Goal: Task Accomplishment & Management: Use online tool/utility

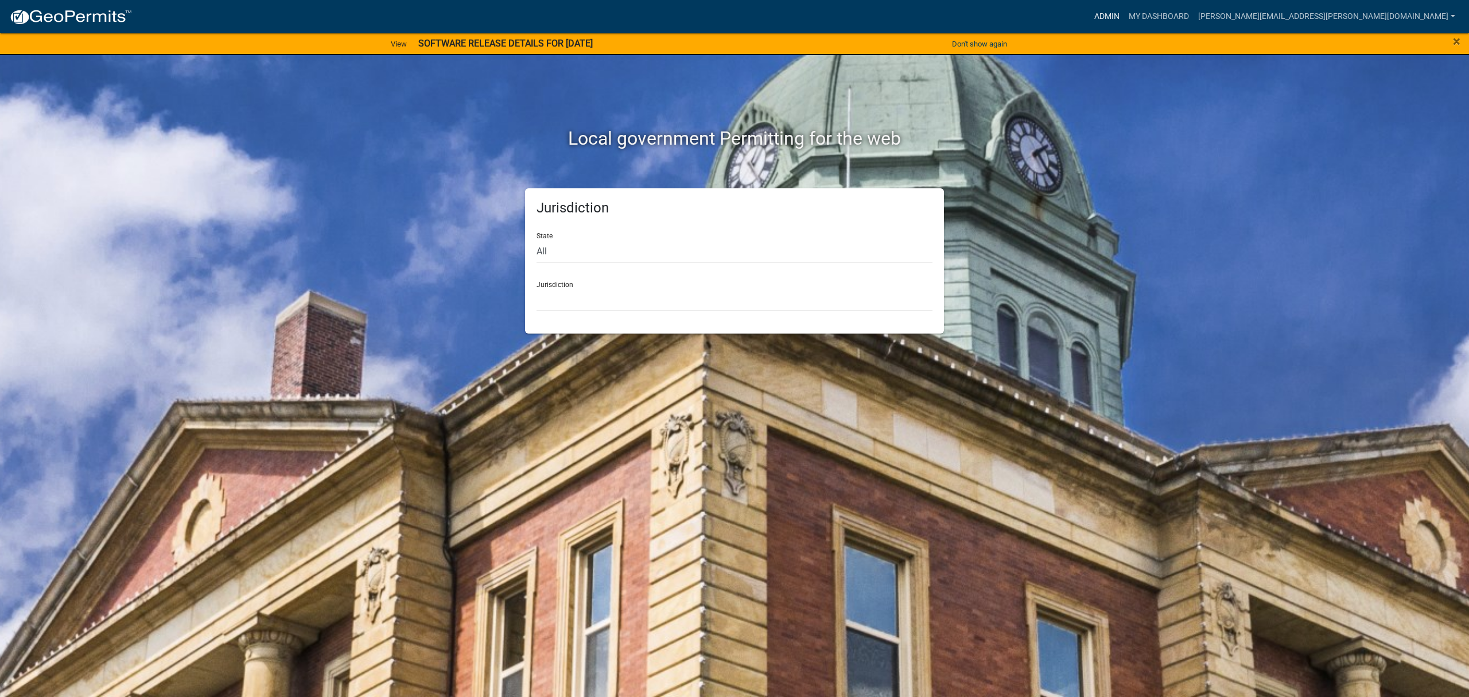
click at [1124, 10] on link "Admin" at bounding box center [1107, 17] width 34 height 22
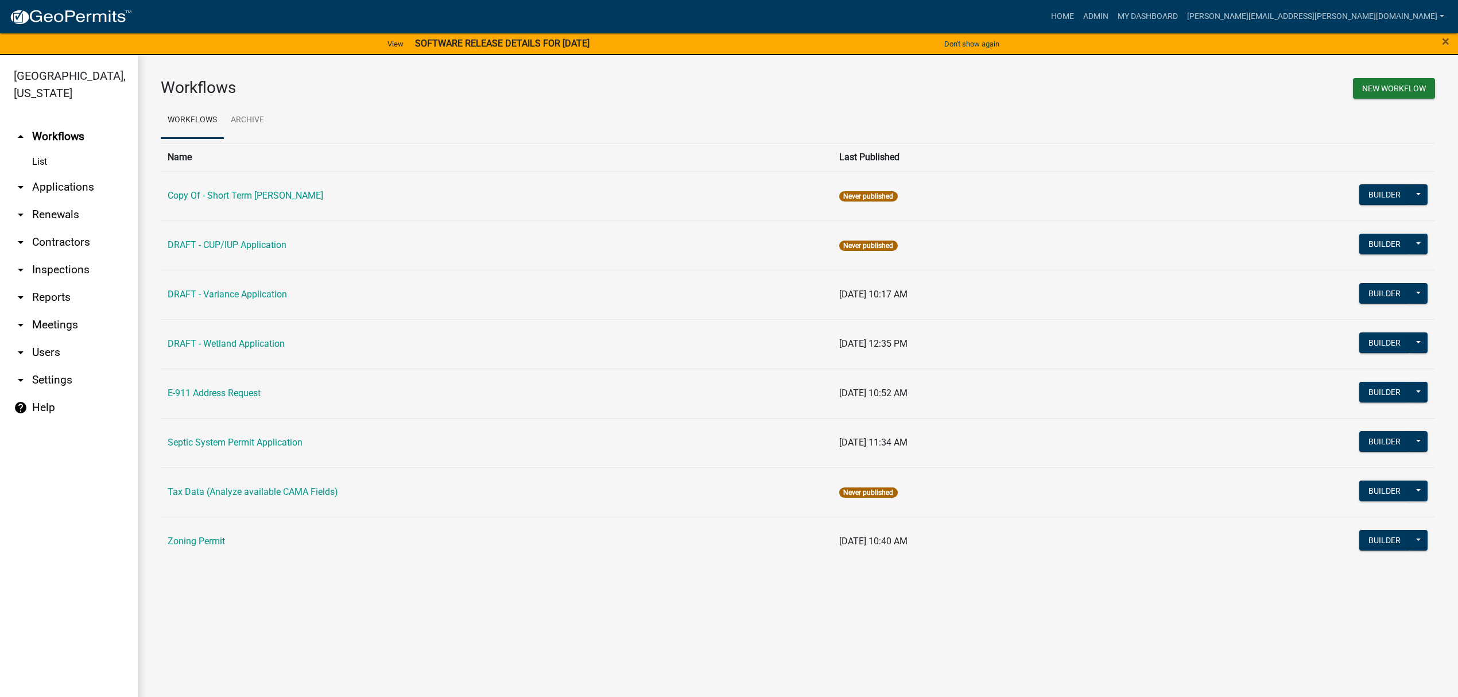
click at [48, 161] on link "List" at bounding box center [69, 161] width 138 height 23
click at [44, 163] on link "List" at bounding box center [69, 161] width 138 height 23
click at [63, 187] on link "arrow_drop_down Applications" at bounding box center [69, 187] width 138 height 28
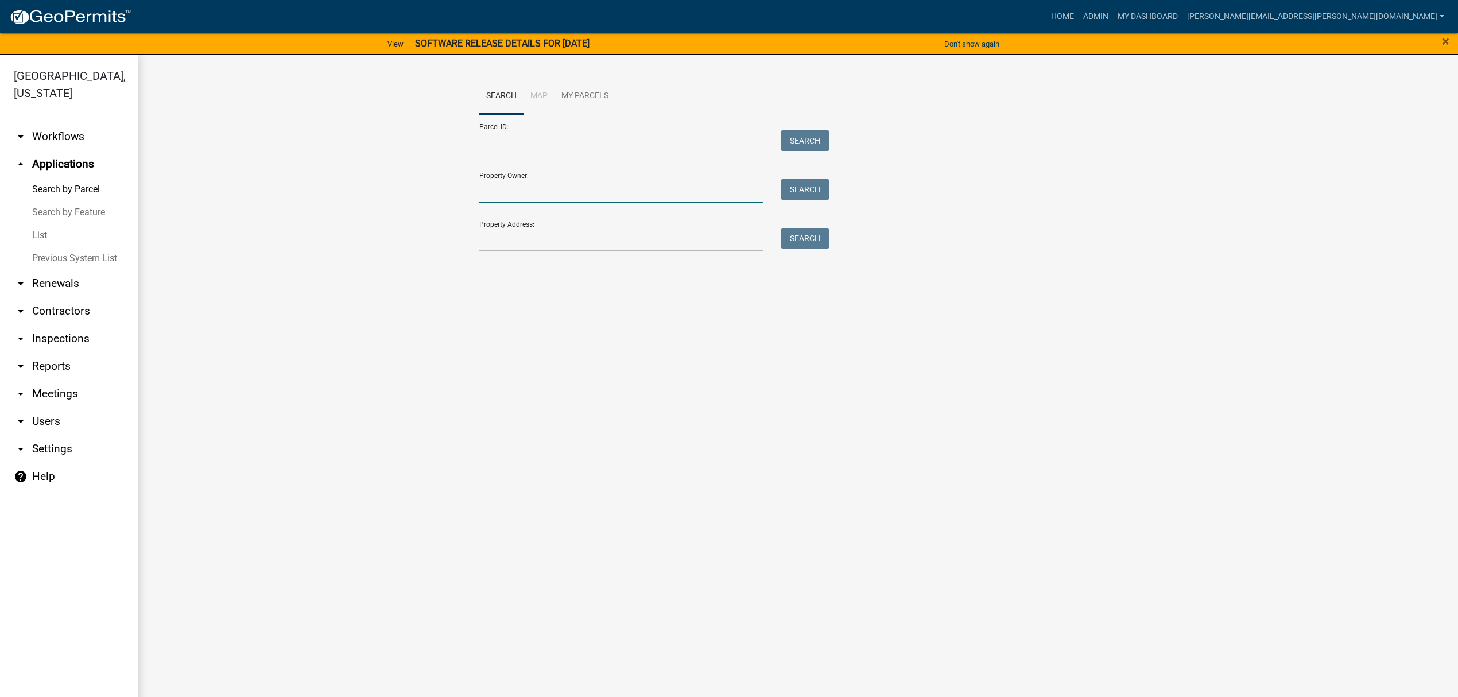
click at [543, 193] on input "Property Owner:" at bounding box center [621, 191] width 284 height 24
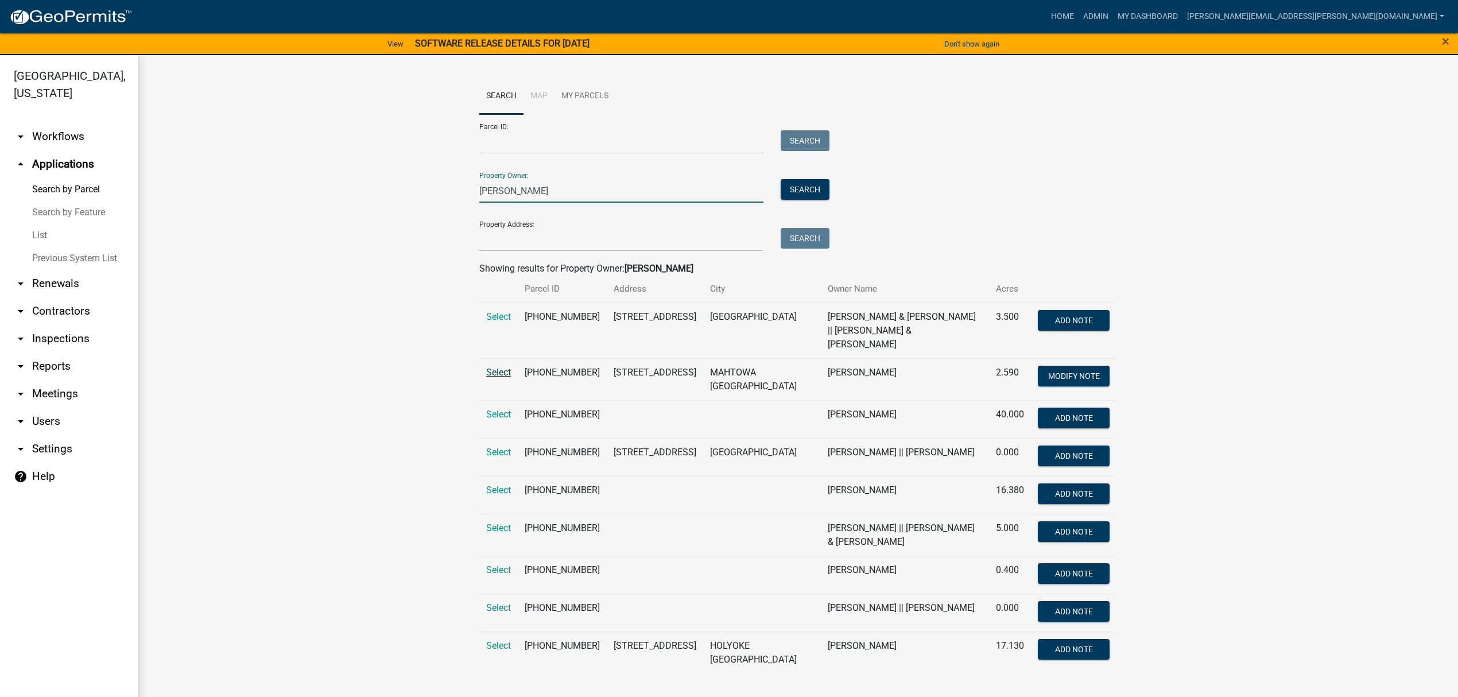
type input "[PERSON_NAME]"
click at [499, 367] on span "Select" at bounding box center [498, 372] width 25 height 11
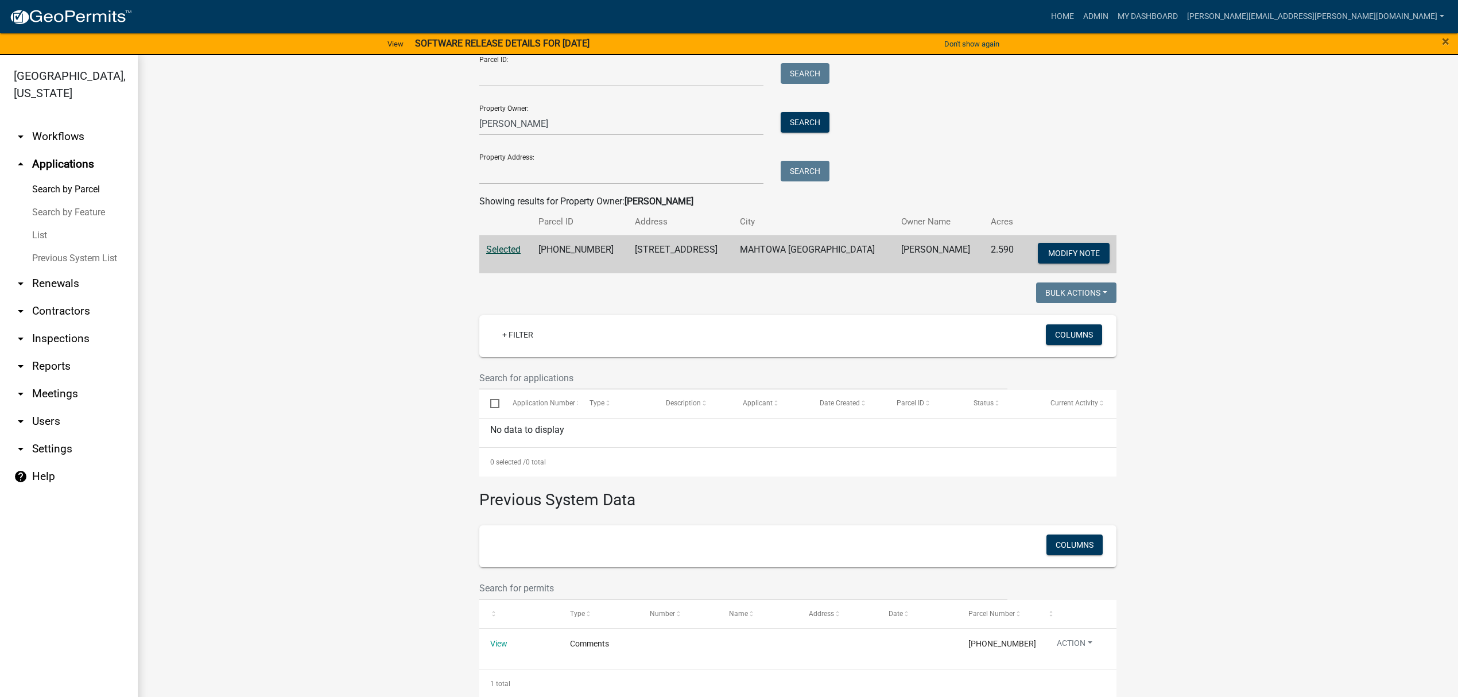
scroll to position [77, 0]
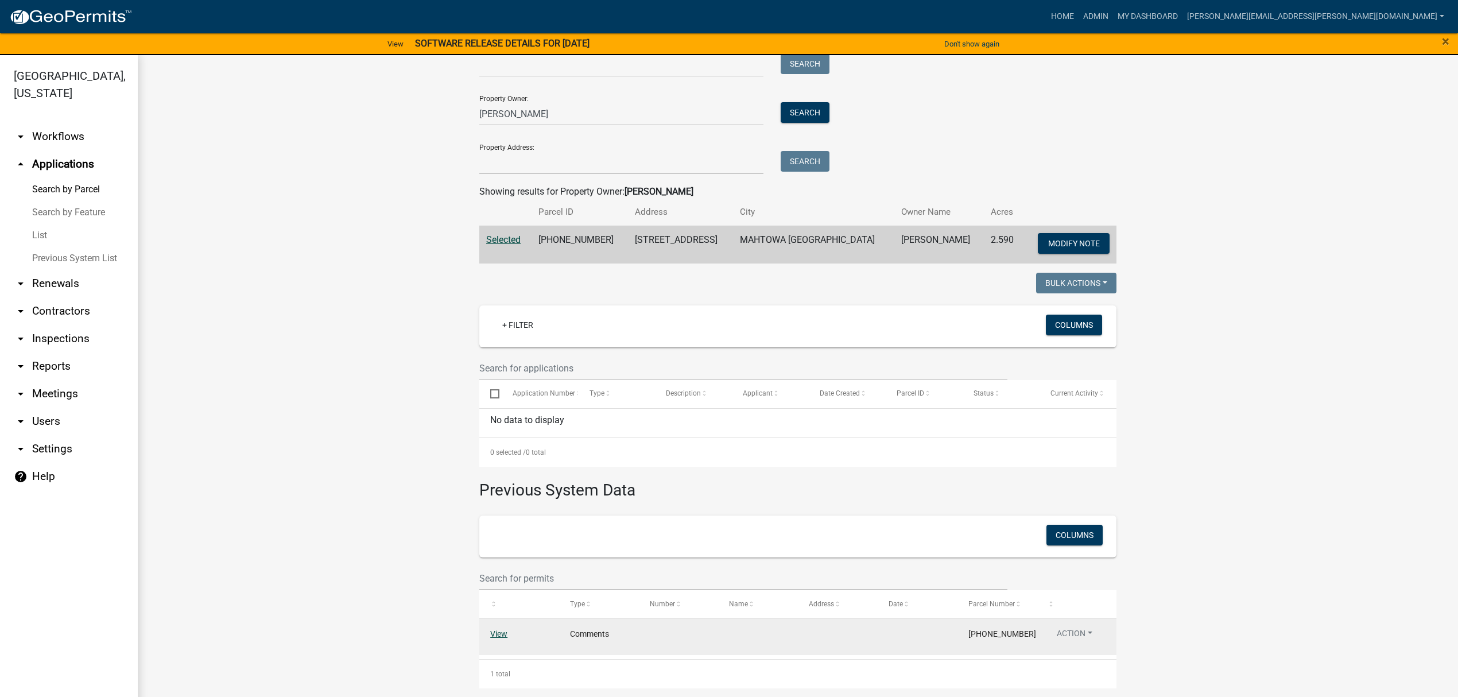
click at [496, 630] on link "View" at bounding box center [498, 633] width 17 height 9
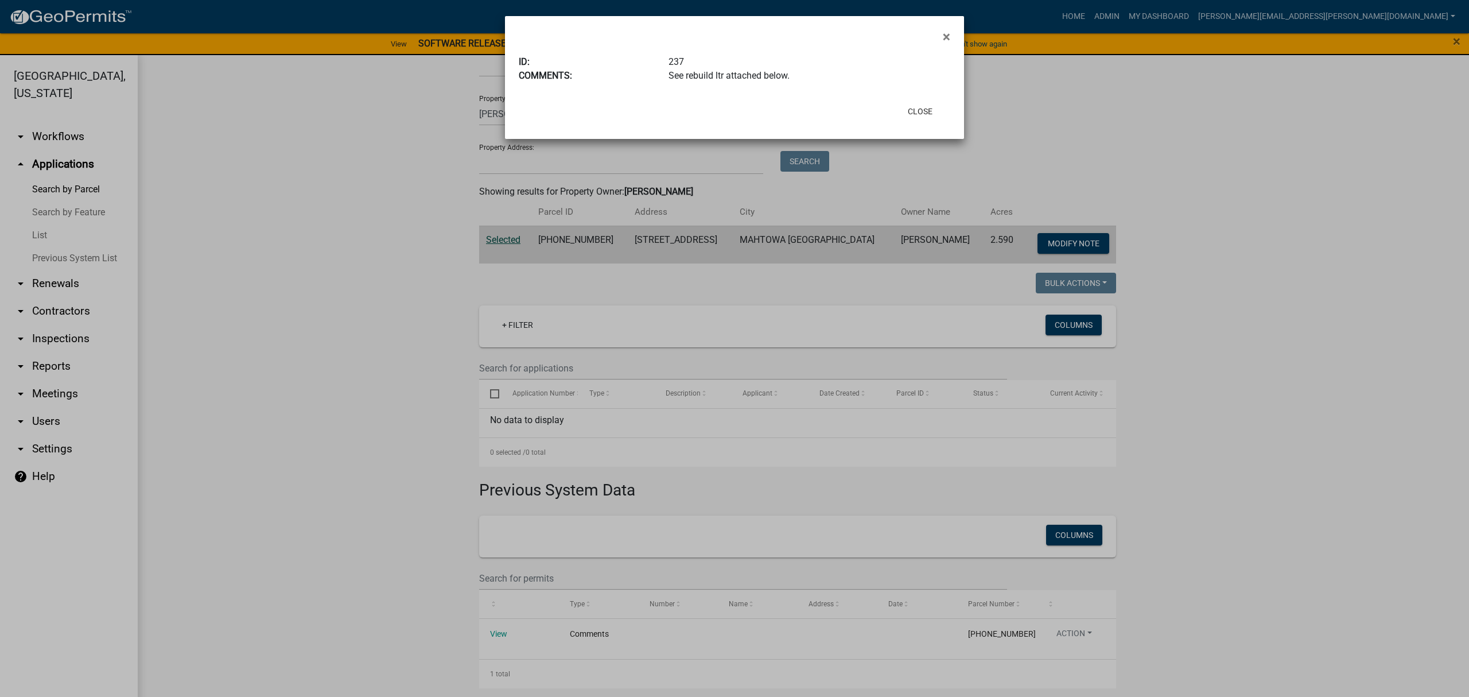
click at [921, 122] on div "Close" at bounding box center [809, 111] width 283 height 30
click at [924, 111] on button "Close" at bounding box center [920, 111] width 43 height 21
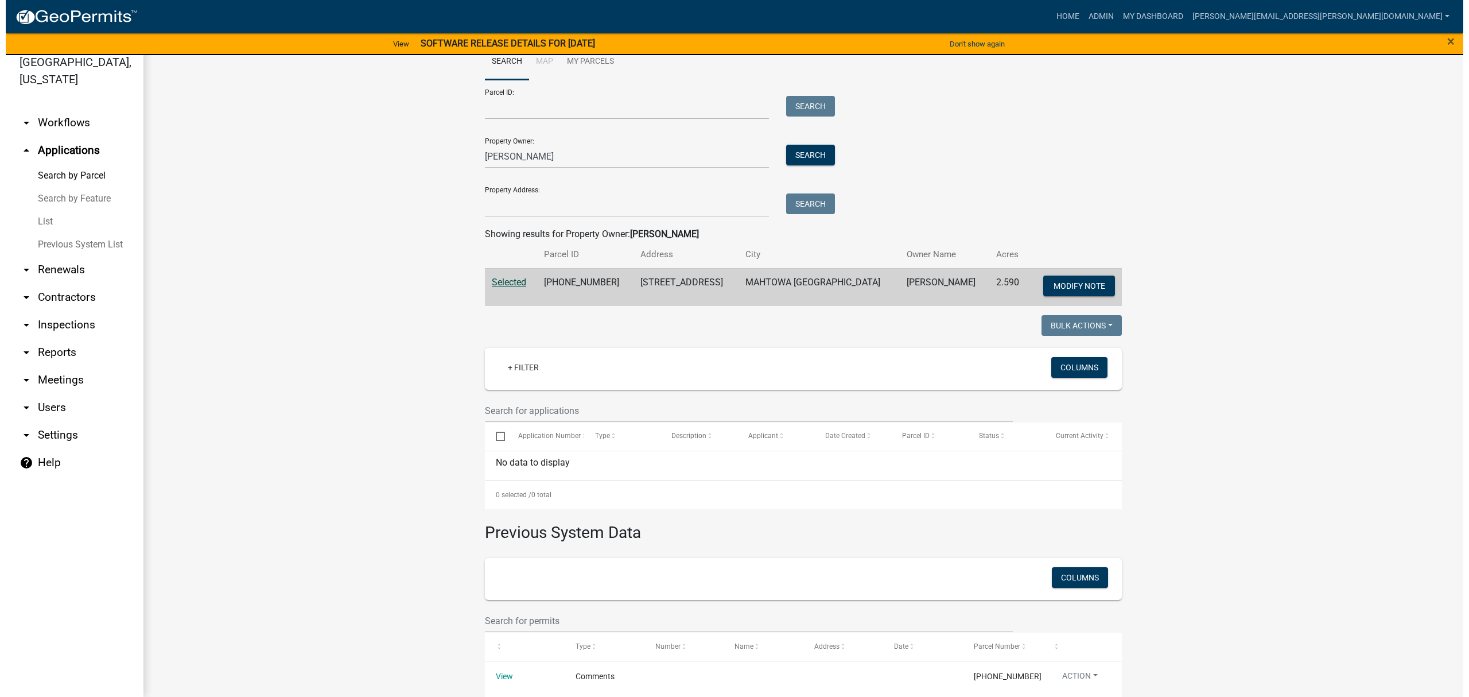
scroll to position [0, 0]
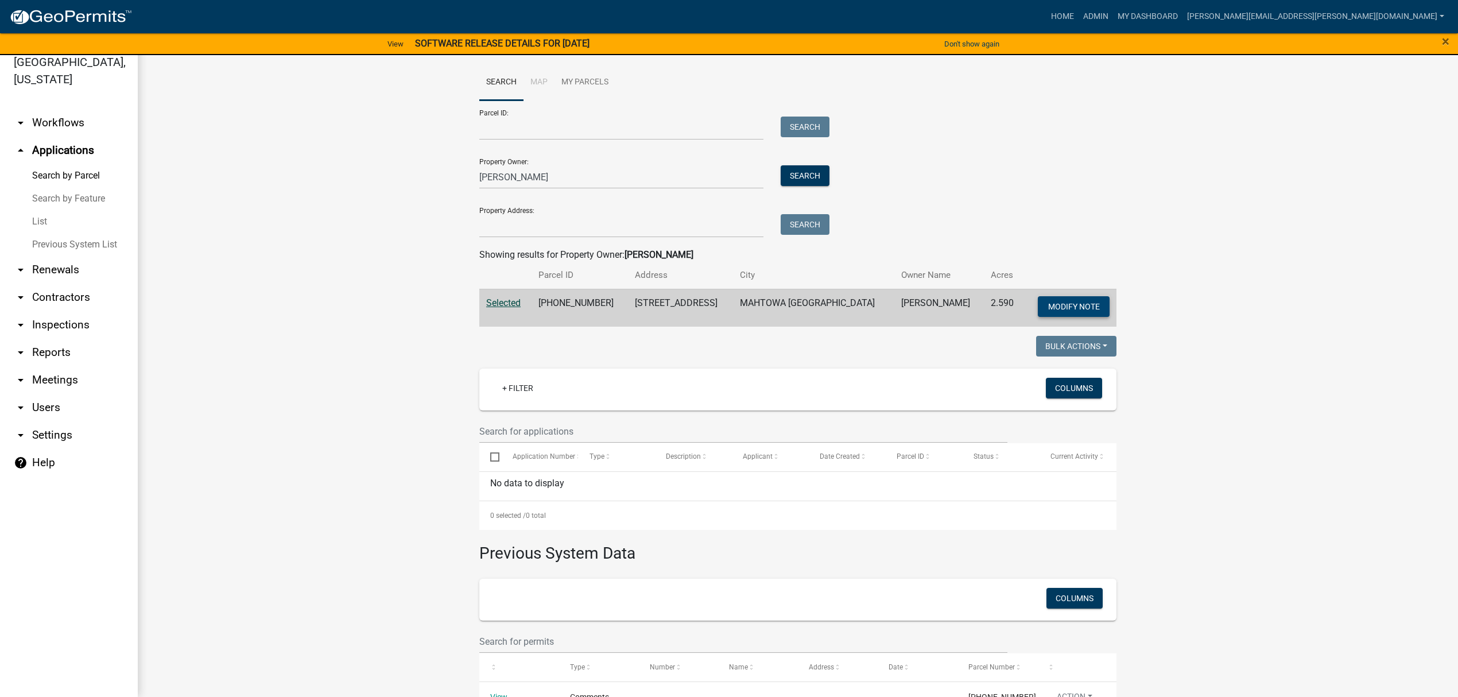
click at [1081, 304] on span "Modify Note" at bounding box center [1073, 305] width 52 height 9
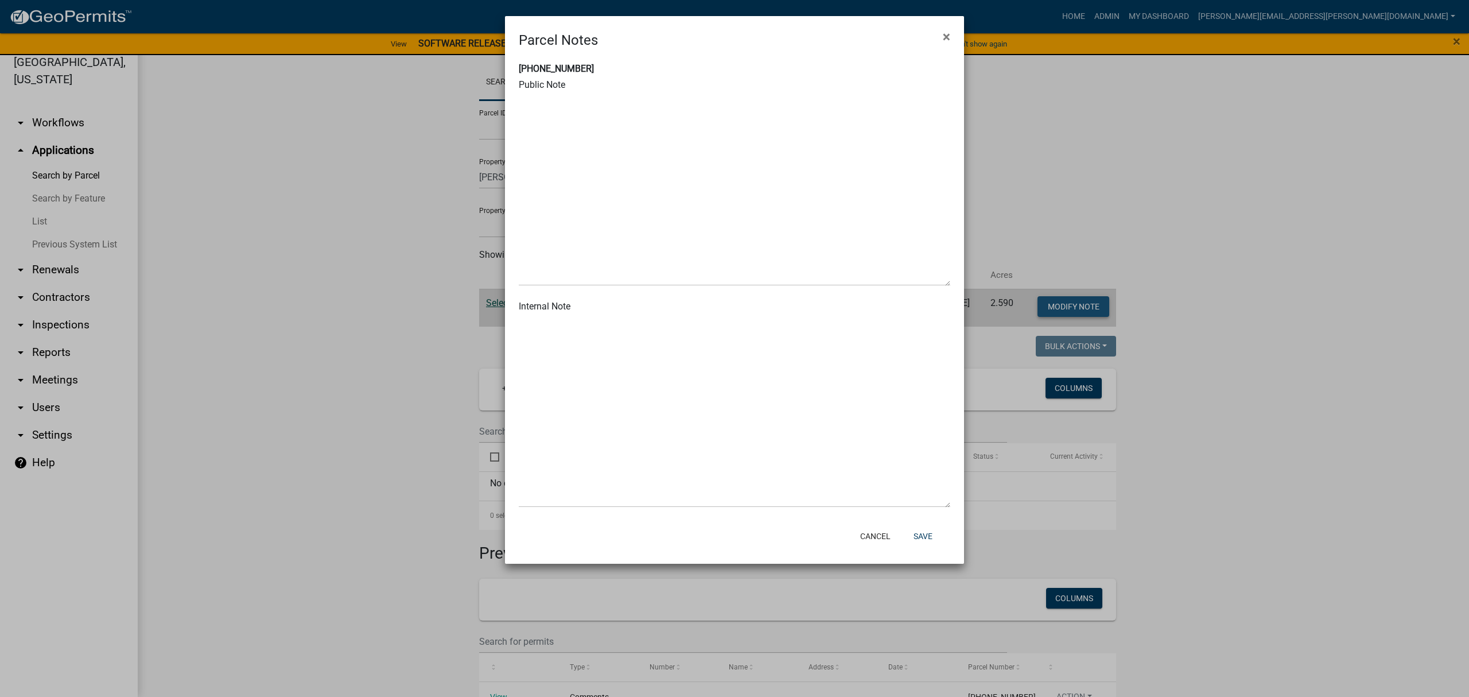
type textarea "[PERSON_NAME] [PHONE_NUMBER]"
